Goal: Book appointment/travel/reservation

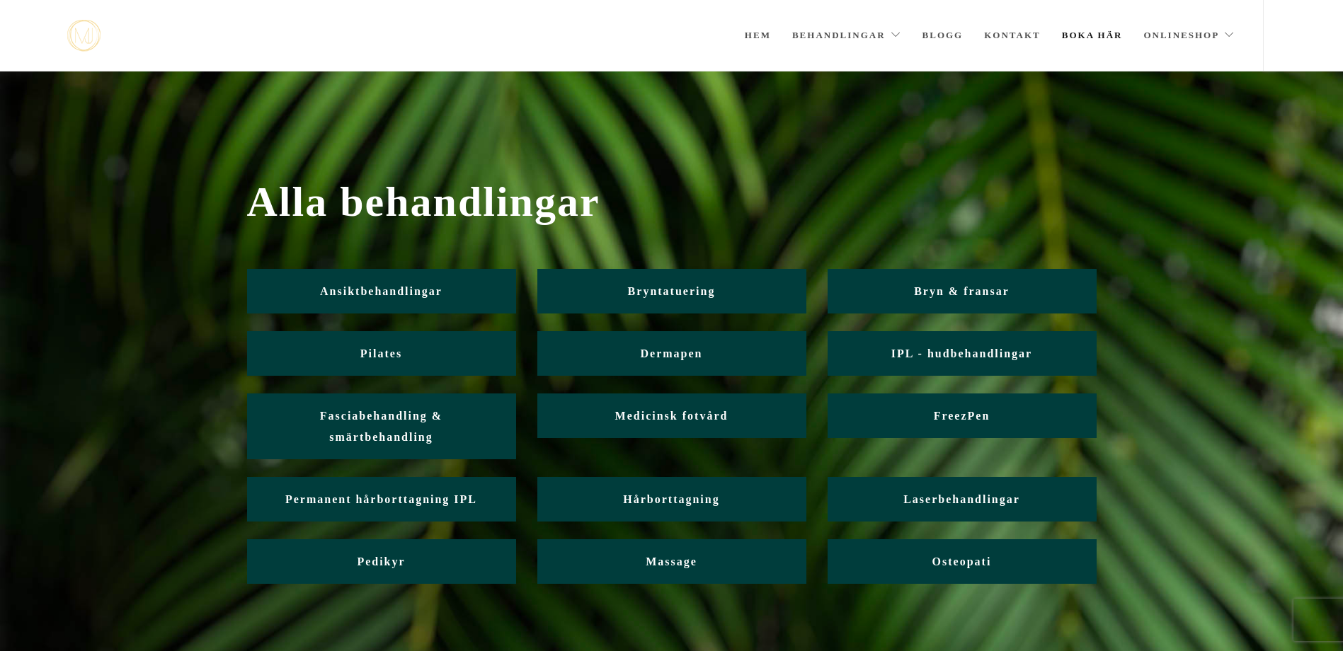
click at [1073, 31] on link "Boka här" at bounding box center [1092, 35] width 61 height 71
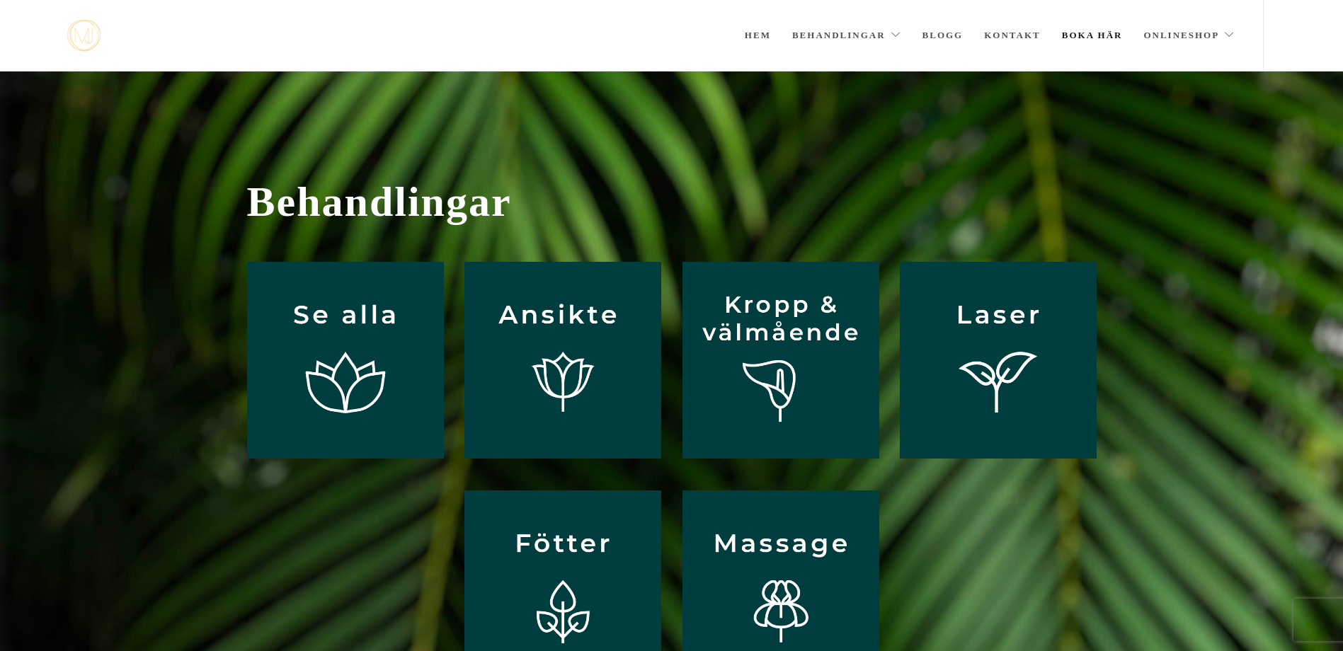
click at [1092, 32] on link "Boka här" at bounding box center [1092, 35] width 61 height 71
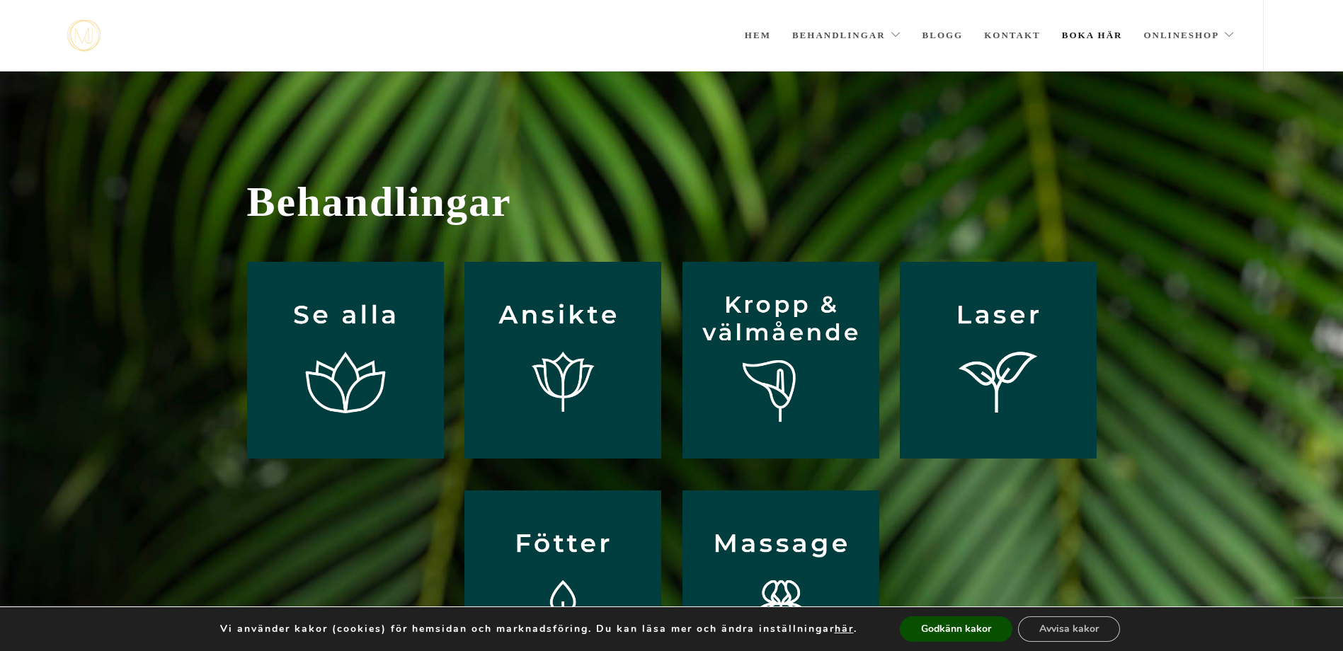
click at [1092, 34] on link "Boka här" at bounding box center [1092, 35] width 61 height 71
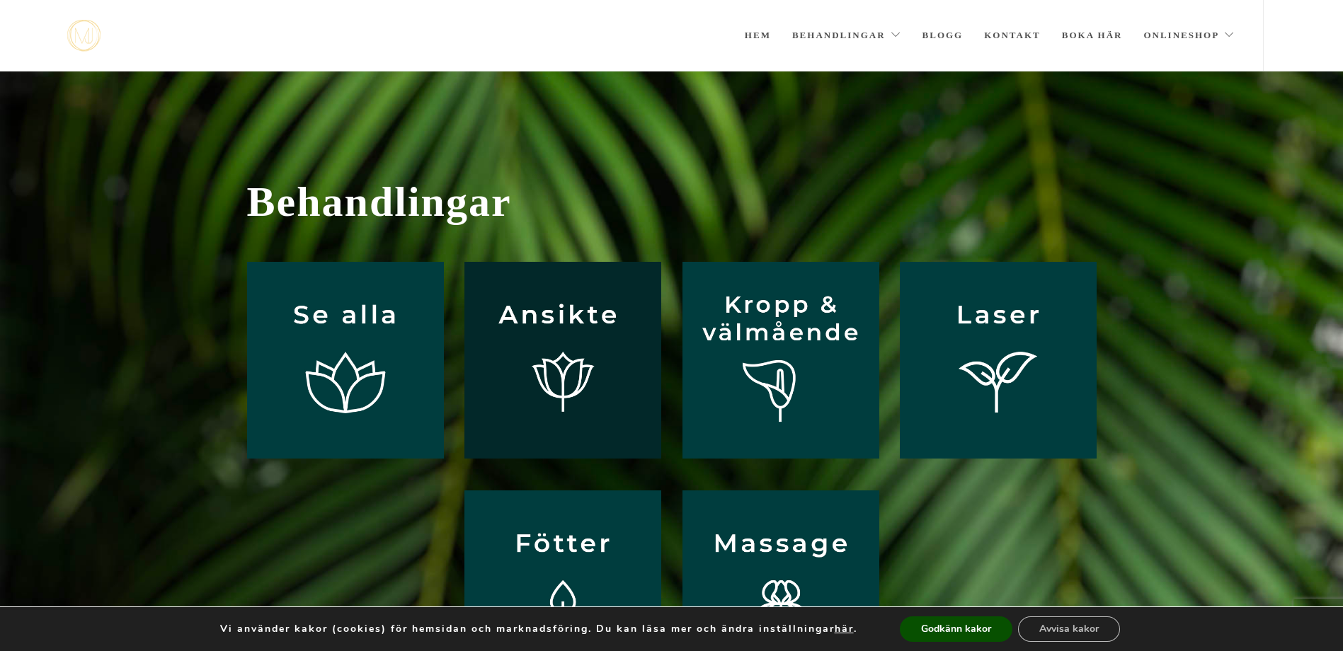
click at [547, 353] on img at bounding box center [562, 360] width 197 height 197
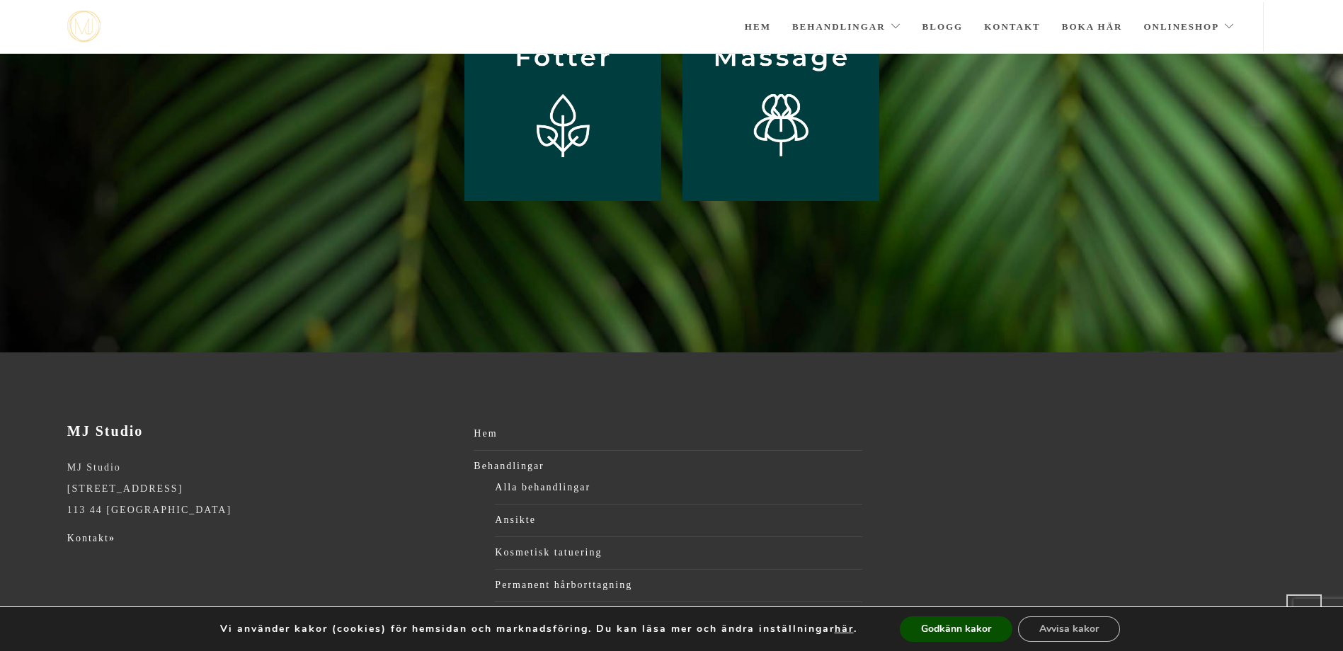
scroll to position [428, 0]
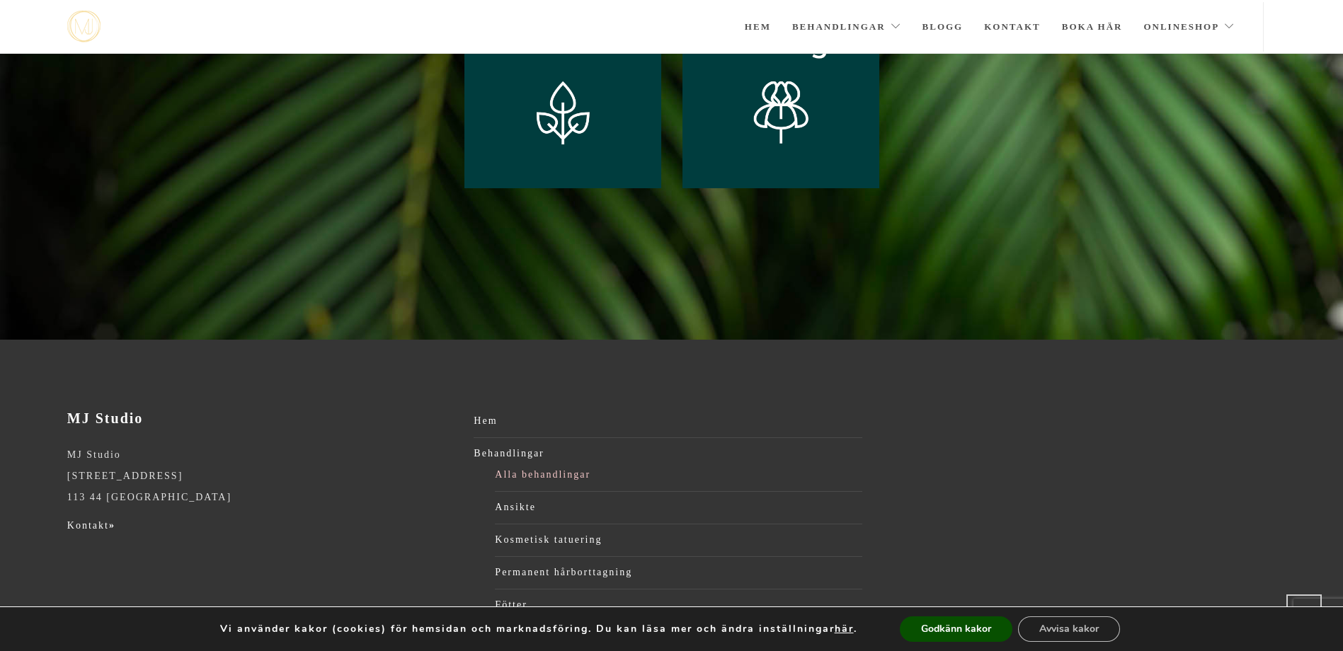
click at [521, 473] on link "Alla behandlingar" at bounding box center [678, 474] width 367 height 21
click at [541, 469] on link "Alla behandlingar" at bounding box center [678, 474] width 367 height 21
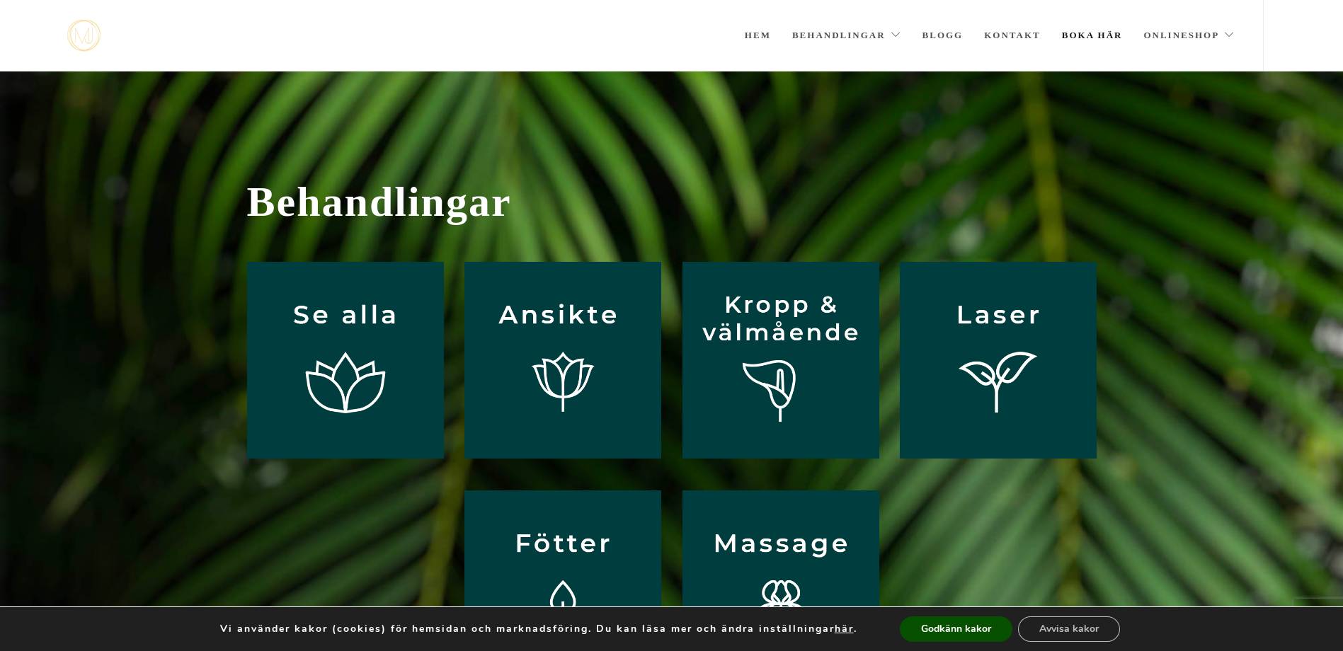
click at [1088, 38] on link "Boka här" at bounding box center [1092, 35] width 61 height 71
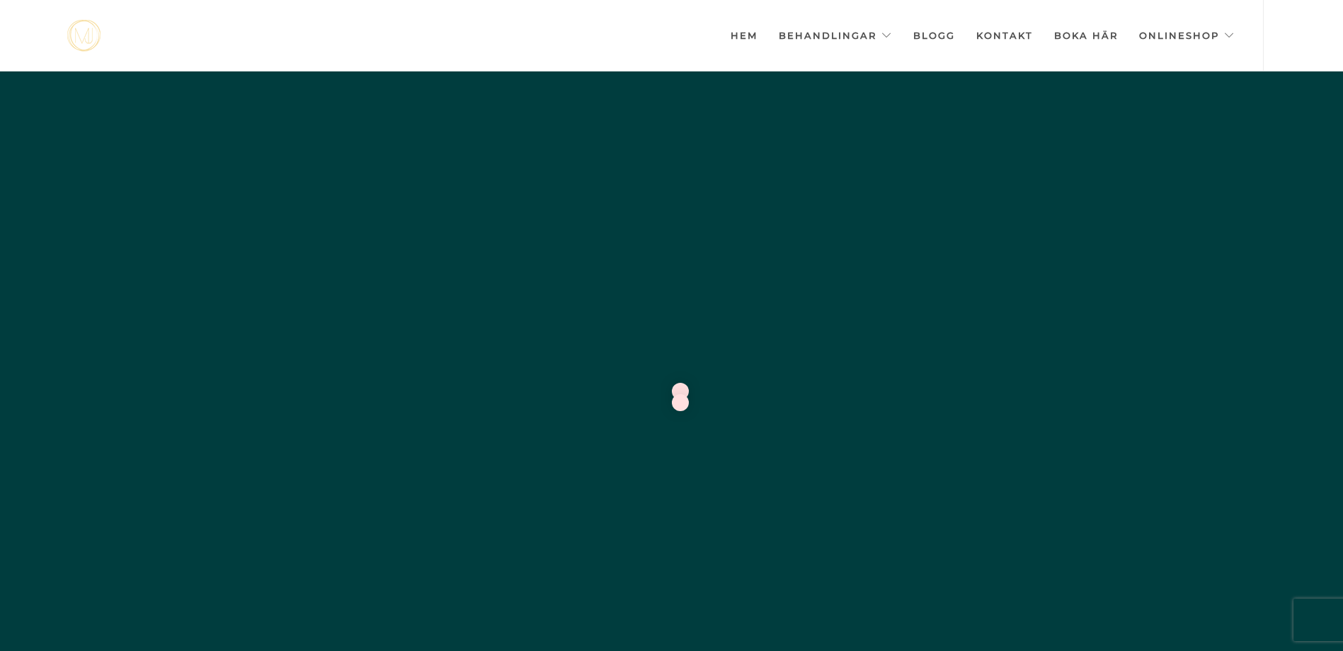
scroll to position [0, -7078]
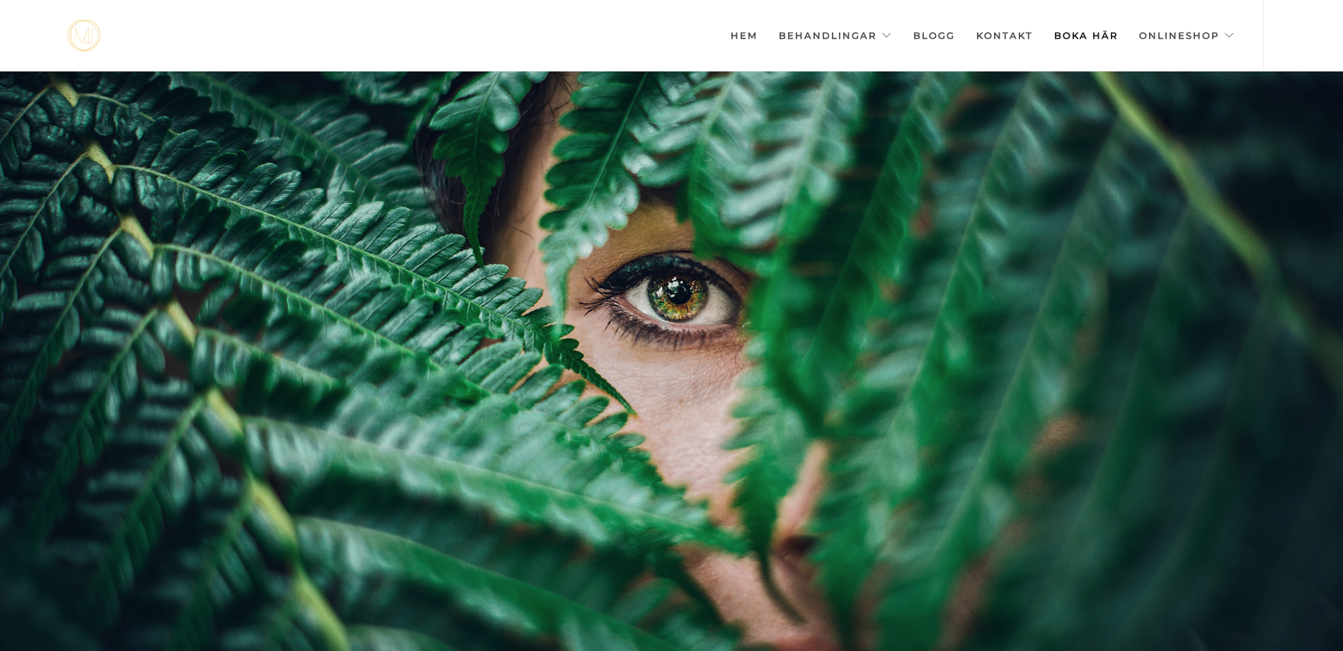
click at [1100, 35] on link "Boka här" at bounding box center [1086, 35] width 64 height 71
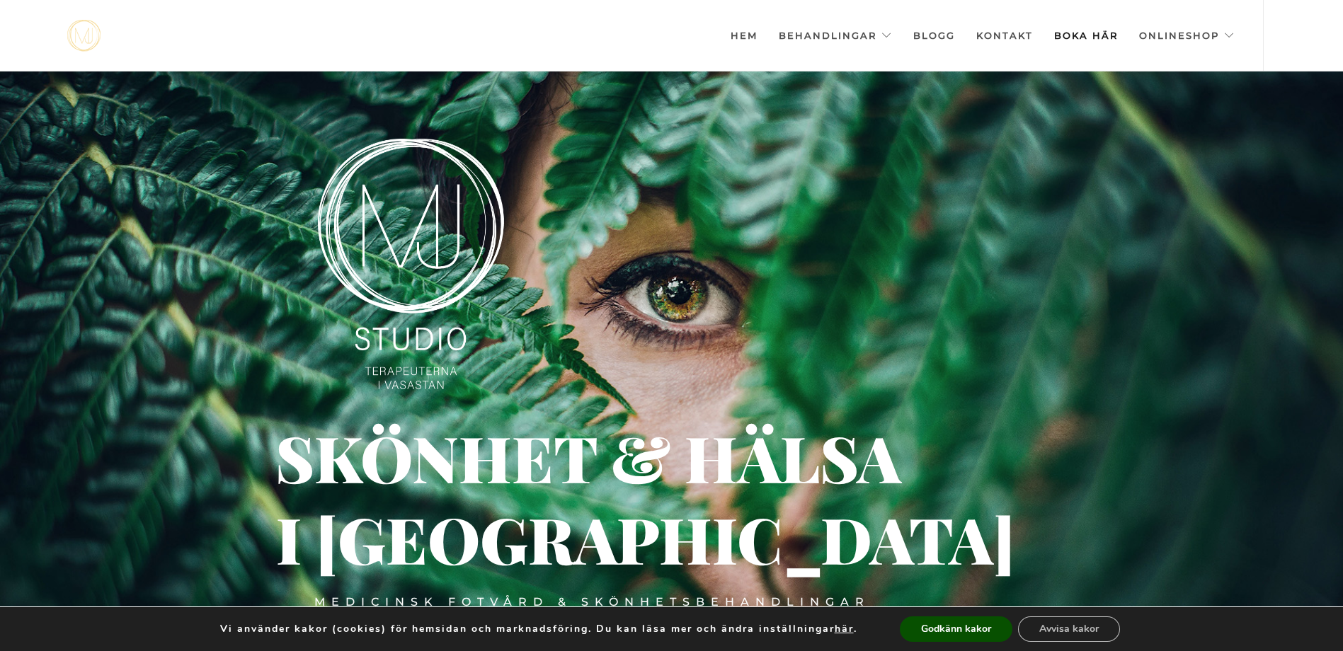
click at [1096, 35] on link "Boka här" at bounding box center [1086, 35] width 64 height 71
click at [1089, 23] on link "Boka här" at bounding box center [1086, 35] width 64 height 71
click at [1104, 33] on link "Boka här" at bounding box center [1086, 35] width 64 height 71
